Goal: Transaction & Acquisition: Purchase product/service

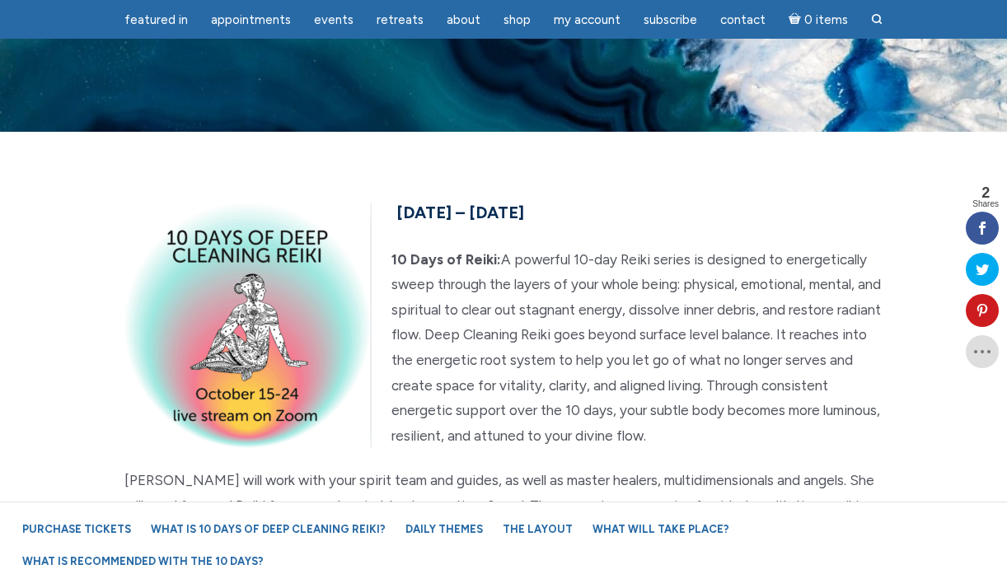
scroll to position [3880, 0]
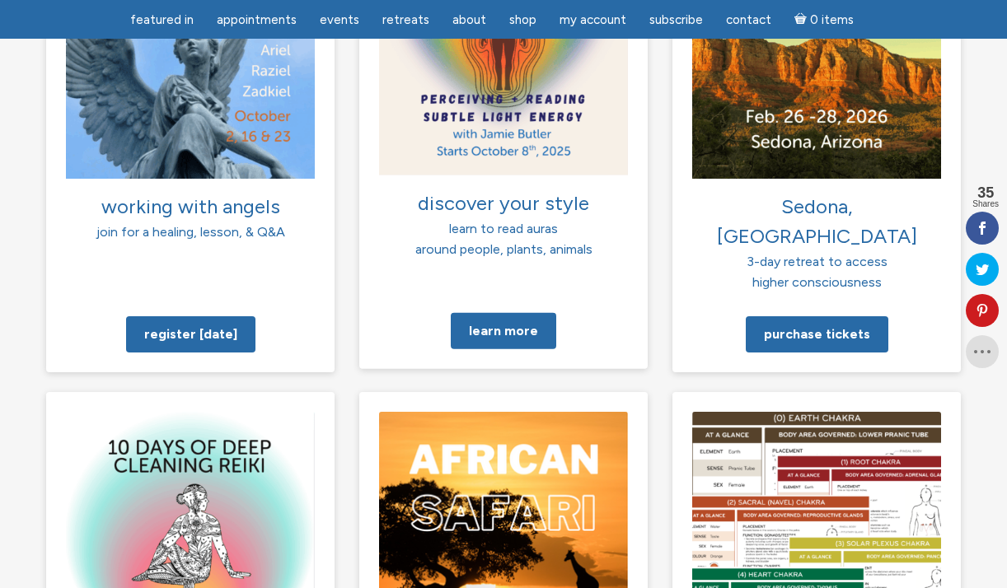
scroll to position [1388, 0]
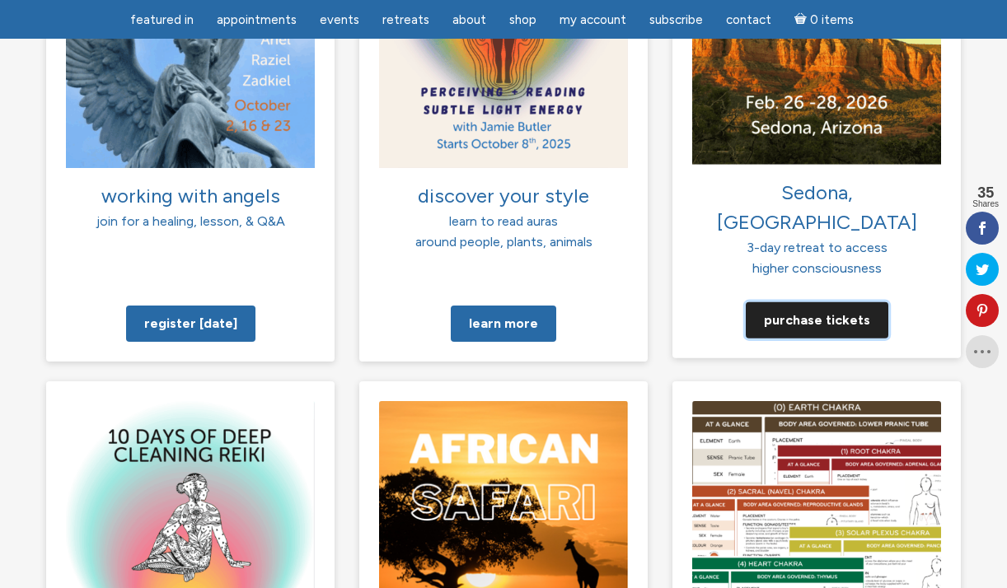
click at [827, 302] on link "Purchase tickets" at bounding box center [817, 320] width 143 height 36
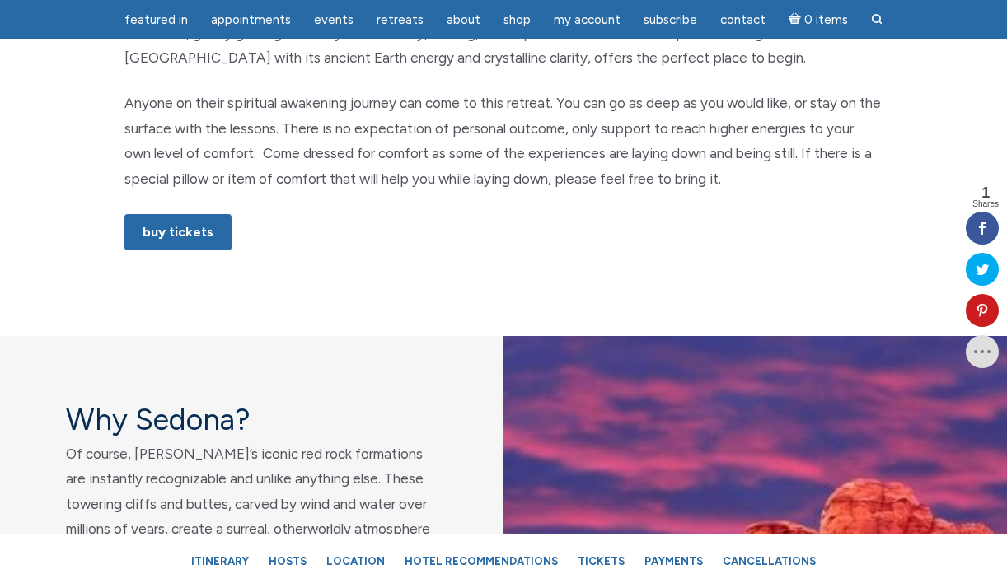
scroll to position [1103, 0]
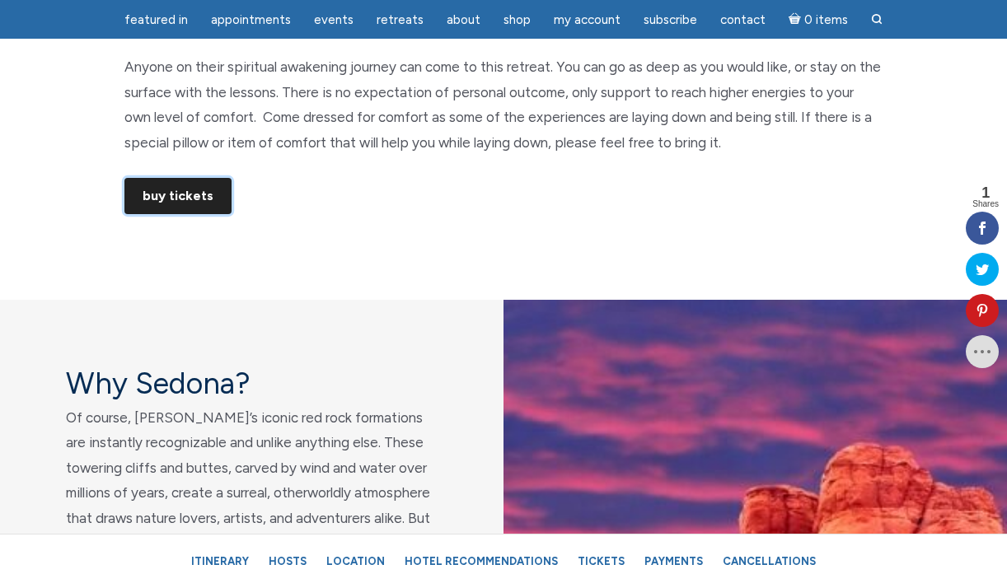
click at [181, 204] on link "Buy Tickets" at bounding box center [177, 196] width 107 height 36
